Goal: Task Accomplishment & Management: Complete application form

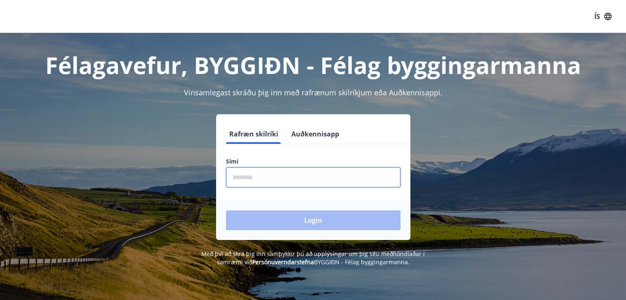
click at [269, 183] on input "phone" at bounding box center [313, 177] width 174 height 20
type input "********"
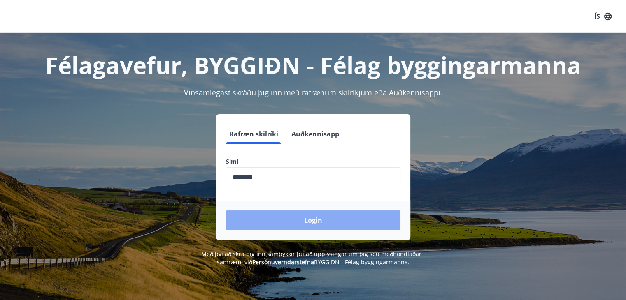
click at [291, 220] on button "Login" at bounding box center [313, 221] width 174 height 20
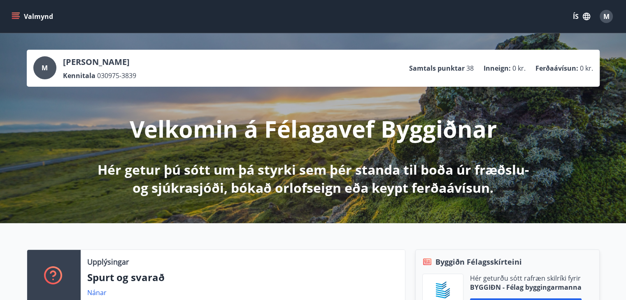
click at [403, 175] on p "Hér getur þú sótt um þá styrki sem þér standa til boða úr fræðslu- og sjúkrasjó…" at bounding box center [313, 179] width 434 height 36
click at [15, 15] on icon "menu" at bounding box center [16, 16] width 8 height 8
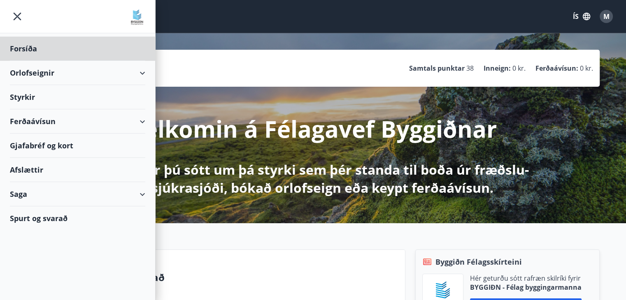
click at [29, 61] on div "Styrkir" at bounding box center [77, 49] width 135 height 24
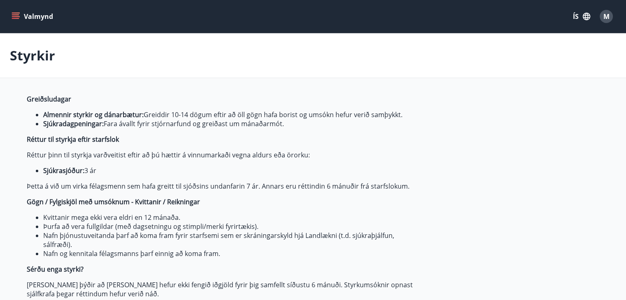
type input "***"
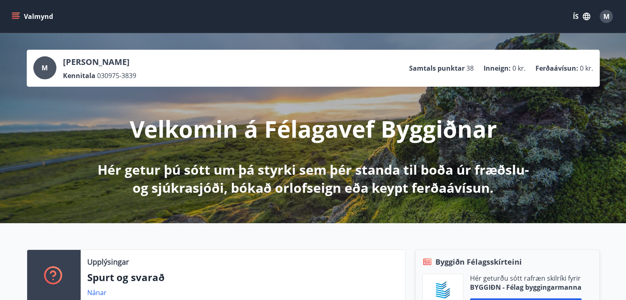
click at [18, 16] on icon "menu" at bounding box center [16, 16] width 8 height 8
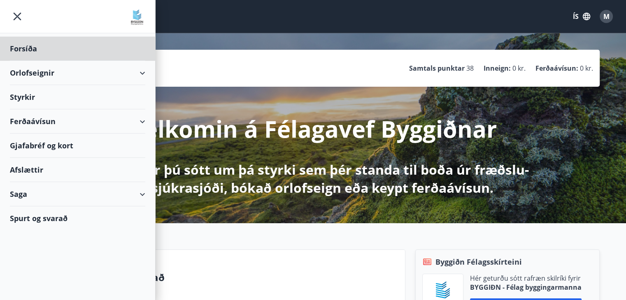
click at [29, 61] on div "Styrkir" at bounding box center [77, 49] width 135 height 24
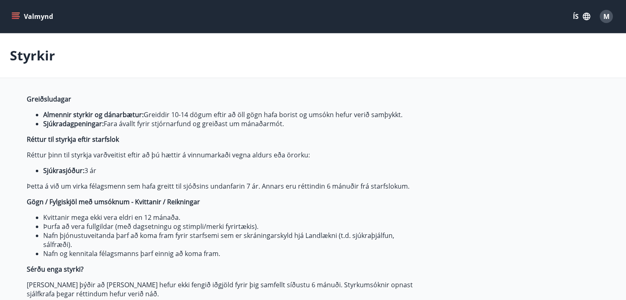
type input "***"
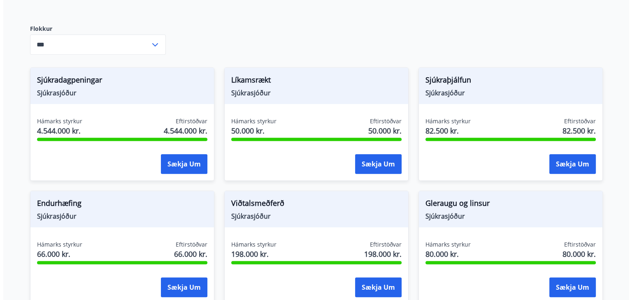
scroll to position [376, 0]
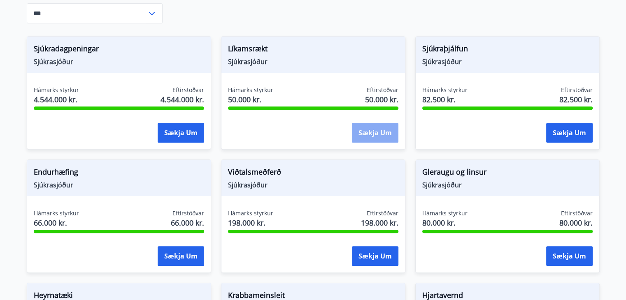
click at [369, 134] on button "Sækja um" at bounding box center [375, 133] width 46 height 20
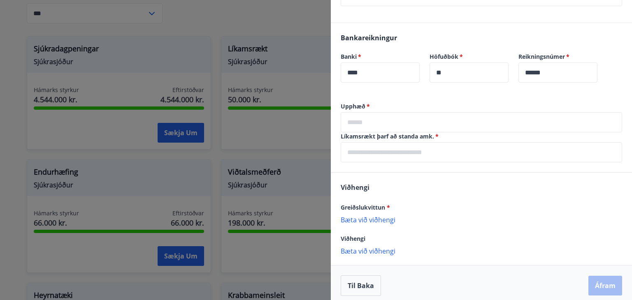
scroll to position [271, 0]
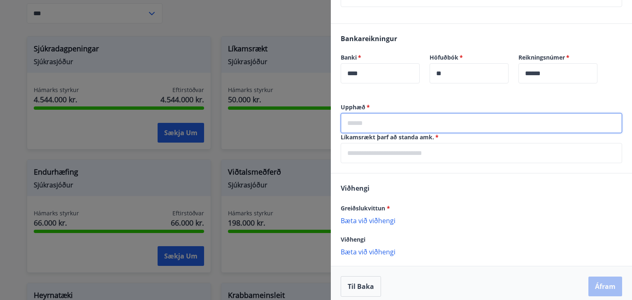
click at [408, 125] on input "text" at bounding box center [481, 123] width 281 height 20
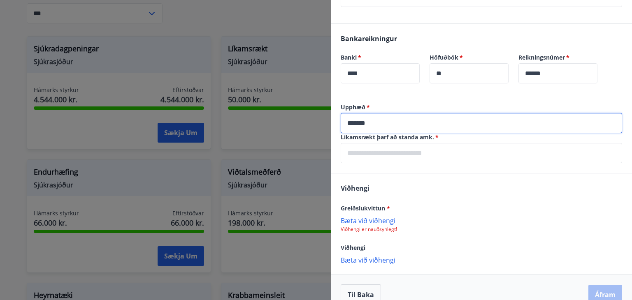
type input "*******"
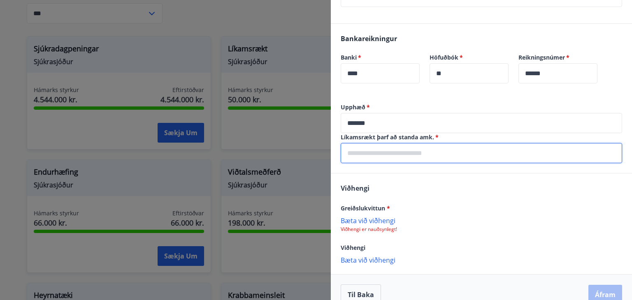
click at [407, 152] on input "text" at bounding box center [481, 153] width 281 height 20
type input "*"
type input "**********"
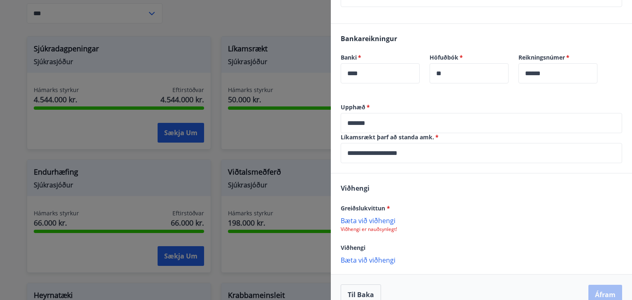
click at [364, 218] on p "Bæta við viðhengi" at bounding box center [481, 220] width 281 height 8
click at [392, 226] on p "worldclass 2025.pdf" at bounding box center [374, 225] width 61 height 10
click at [436, 226] on div "worldclass 2025.pdf" at bounding box center [481, 224] width 281 height 17
click at [607, 288] on button "Áfram" at bounding box center [605, 296] width 34 height 20
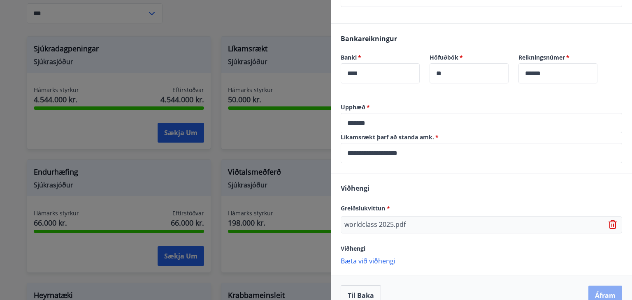
scroll to position [0, 0]
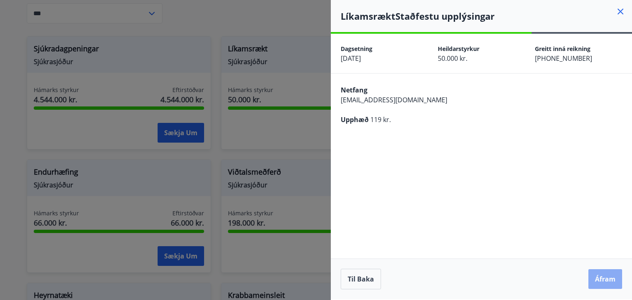
click at [609, 275] on button "Áfram" at bounding box center [605, 279] width 34 height 20
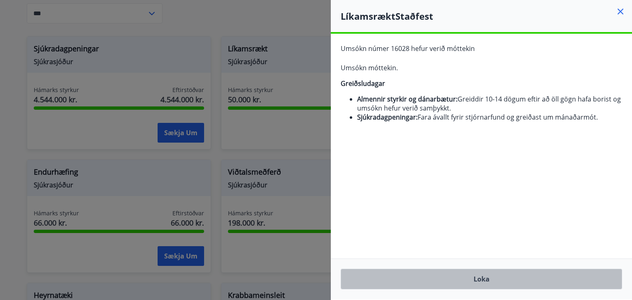
click at [494, 283] on button "Loka" at bounding box center [481, 279] width 281 height 21
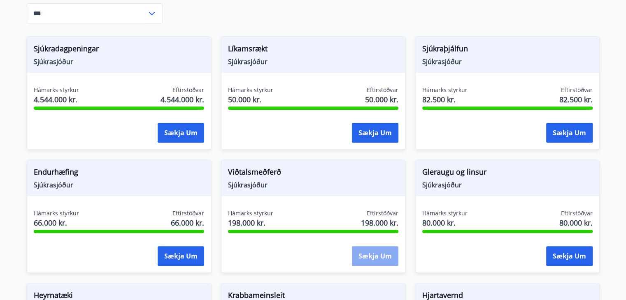
click at [377, 254] on button "Sækja um" at bounding box center [375, 256] width 46 height 20
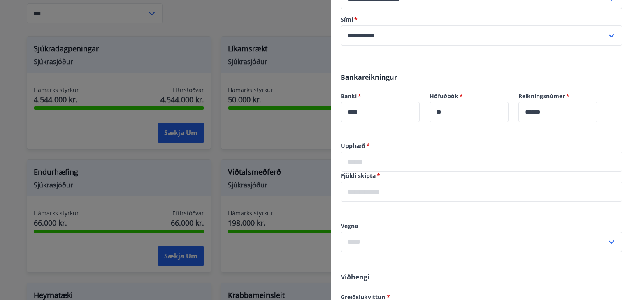
scroll to position [243, 0]
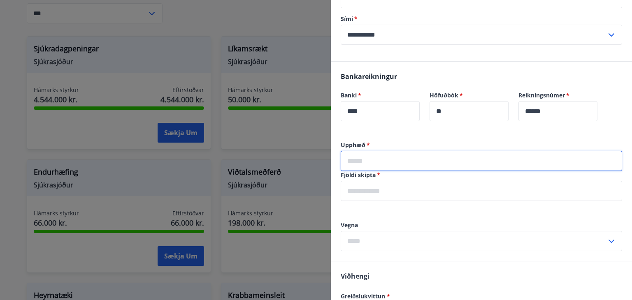
click at [379, 160] on input "text" at bounding box center [481, 161] width 281 height 20
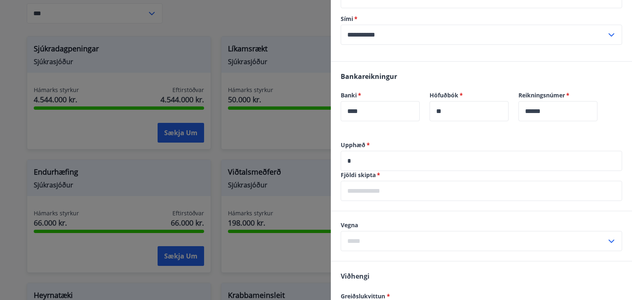
click at [364, 161] on input "*" at bounding box center [481, 161] width 281 height 20
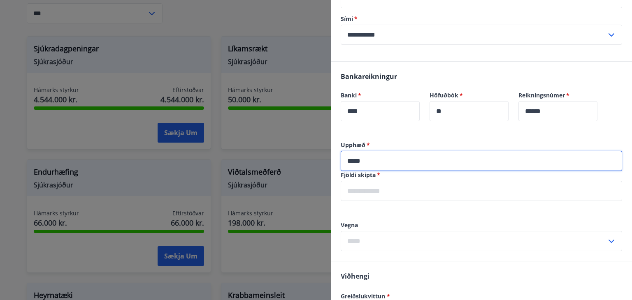
type input "*****"
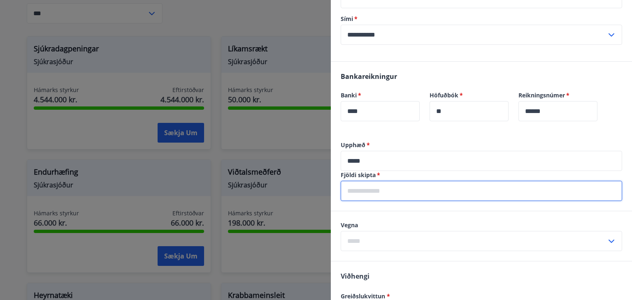
click at [377, 192] on input "text" at bounding box center [481, 191] width 281 height 20
type input "*"
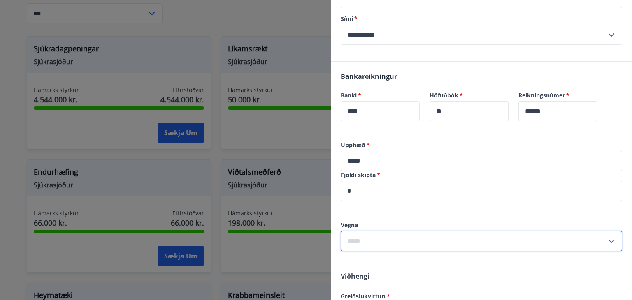
click at [390, 237] on input "text" at bounding box center [474, 241] width 266 height 20
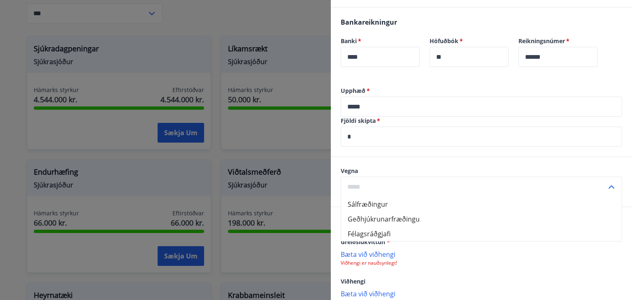
scroll to position [299, 0]
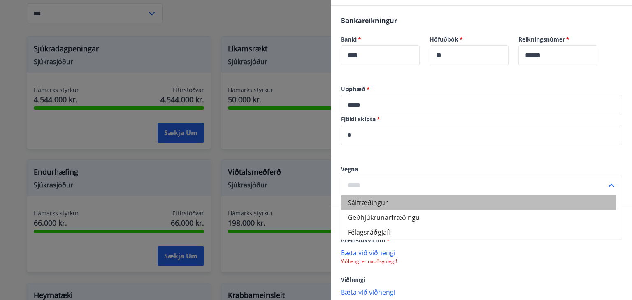
click at [373, 203] on li "Sálfræðingur" at bounding box center [481, 202] width 280 height 15
type input "**********"
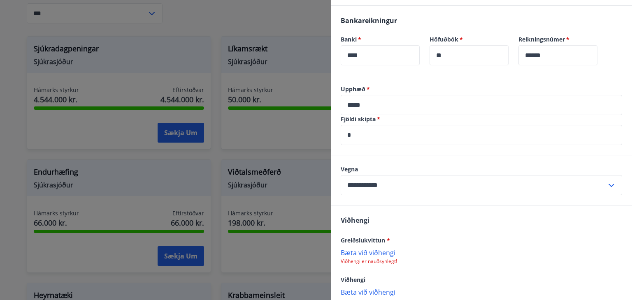
click at [363, 254] on p "Bæta við viðhengi" at bounding box center [481, 252] width 281 height 8
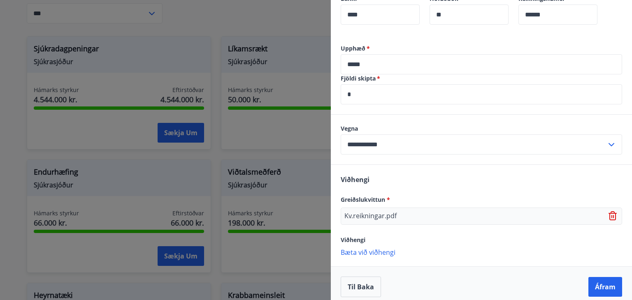
scroll to position [347, 0]
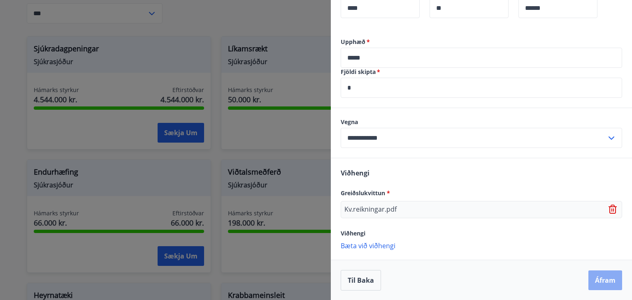
click at [598, 280] on button "Áfram" at bounding box center [605, 281] width 34 height 20
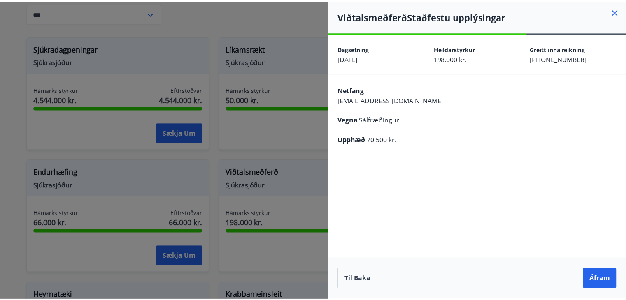
scroll to position [0, 0]
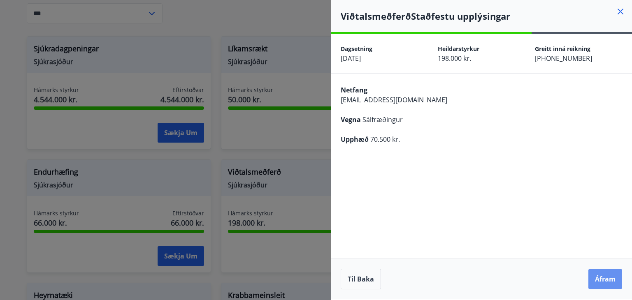
click at [598, 280] on button "Áfram" at bounding box center [605, 279] width 34 height 20
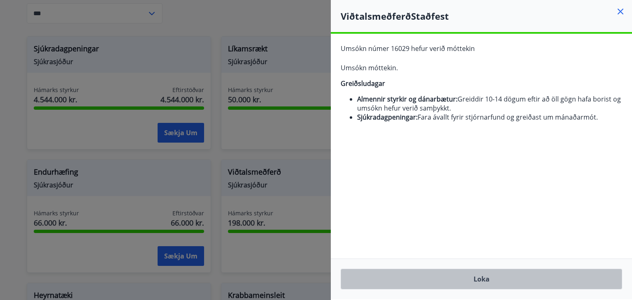
click at [598, 280] on button "Loka" at bounding box center [481, 279] width 281 height 21
